Goal: Check status

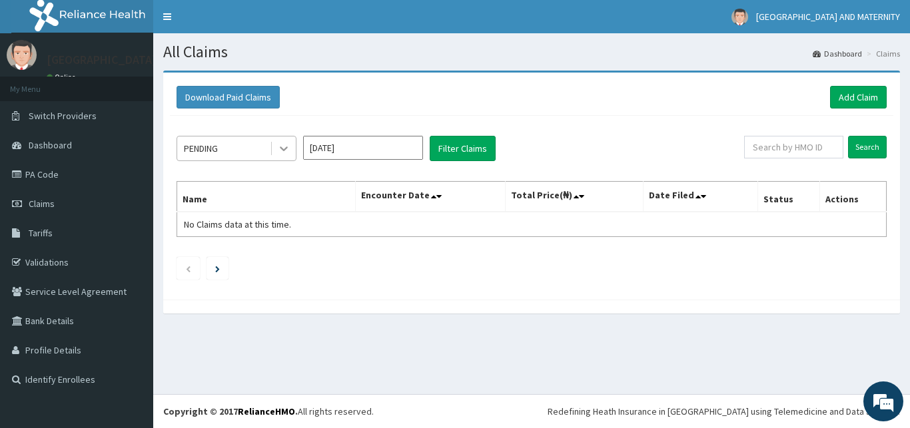
click at [284, 147] on icon at bounding box center [283, 148] width 13 height 13
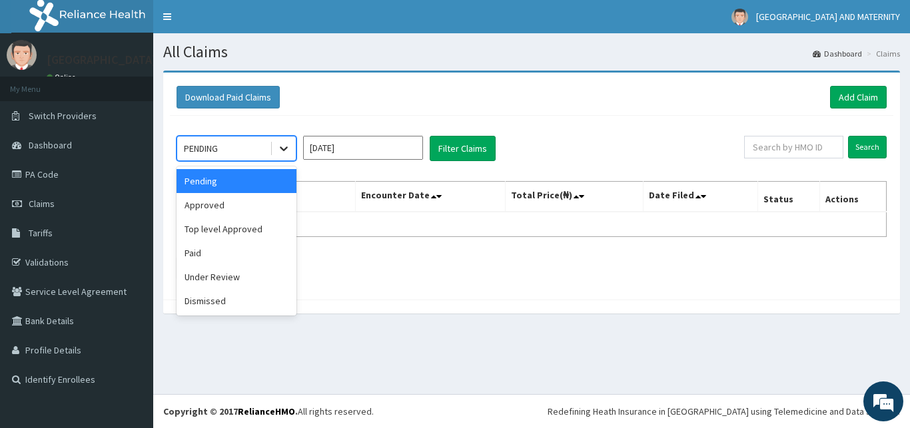
click at [281, 149] on icon at bounding box center [283, 148] width 13 height 13
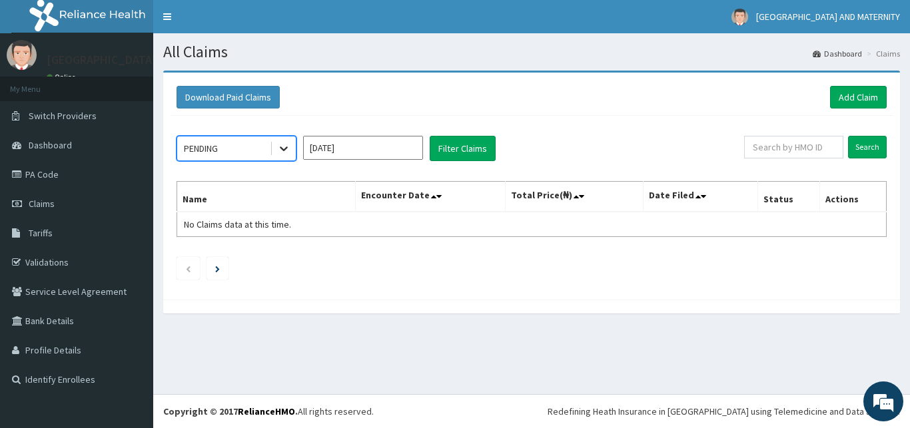
click at [281, 149] on icon at bounding box center [283, 148] width 13 height 13
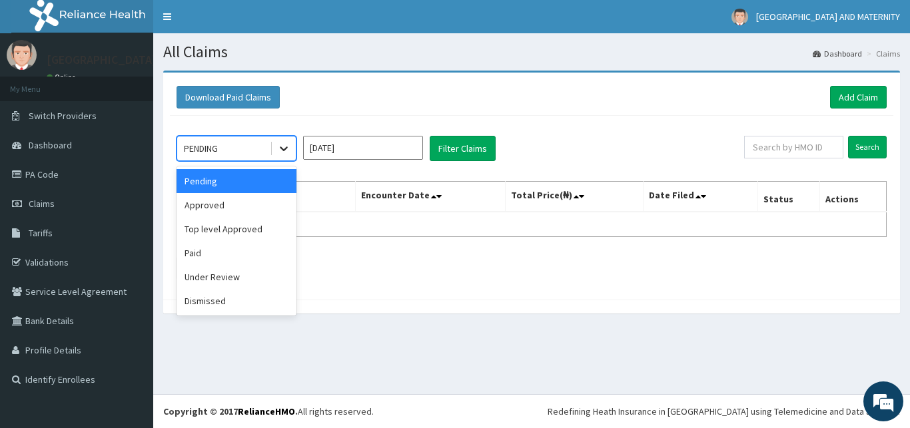
click at [281, 149] on icon at bounding box center [283, 148] width 13 height 13
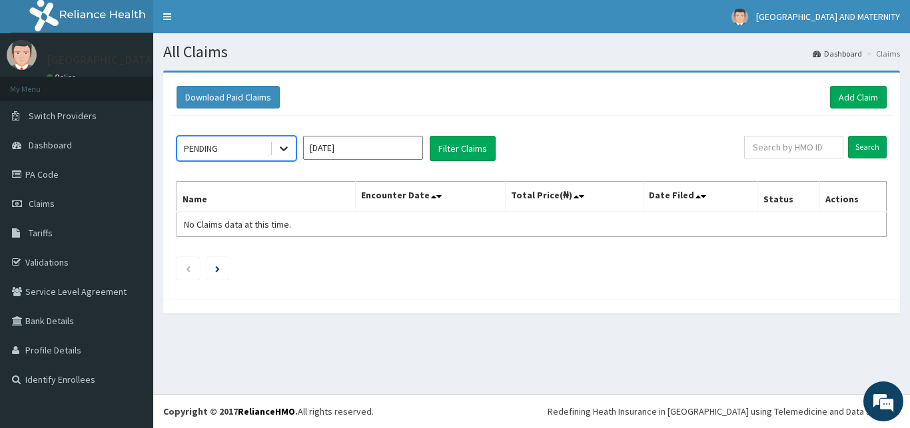
click at [281, 149] on icon at bounding box center [283, 148] width 13 height 13
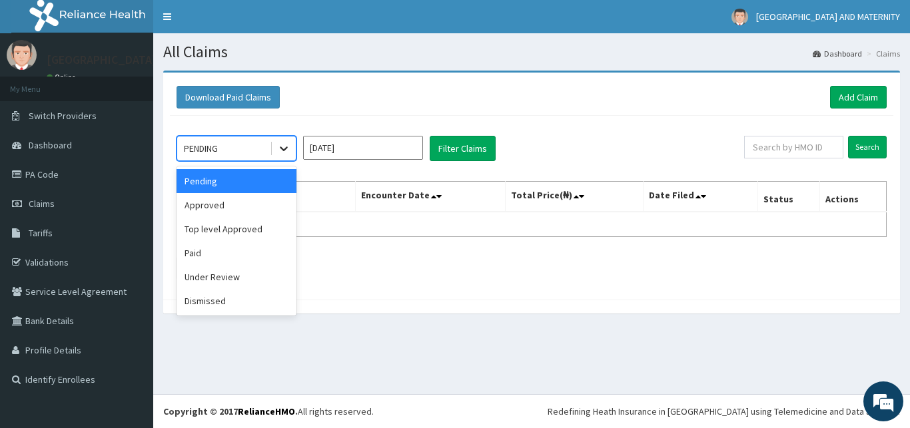
click at [281, 149] on icon at bounding box center [283, 148] width 13 height 13
click at [193, 249] on div "Paid" at bounding box center [237, 253] width 120 height 24
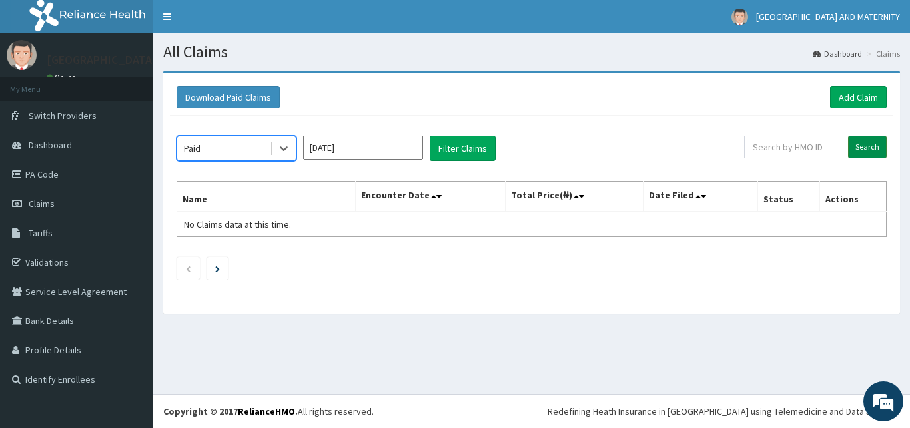
click at [862, 145] on input "Search" at bounding box center [867, 147] width 39 height 23
